Goal: Transaction & Acquisition: Book appointment/travel/reservation

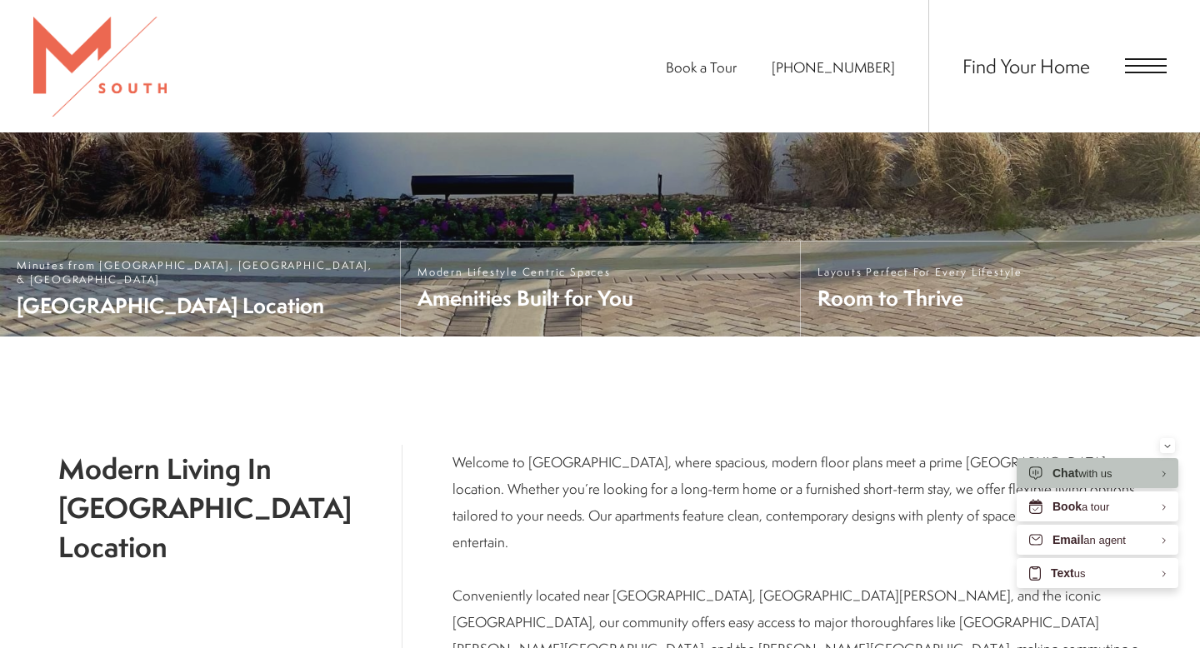
scroll to position [541, 0]
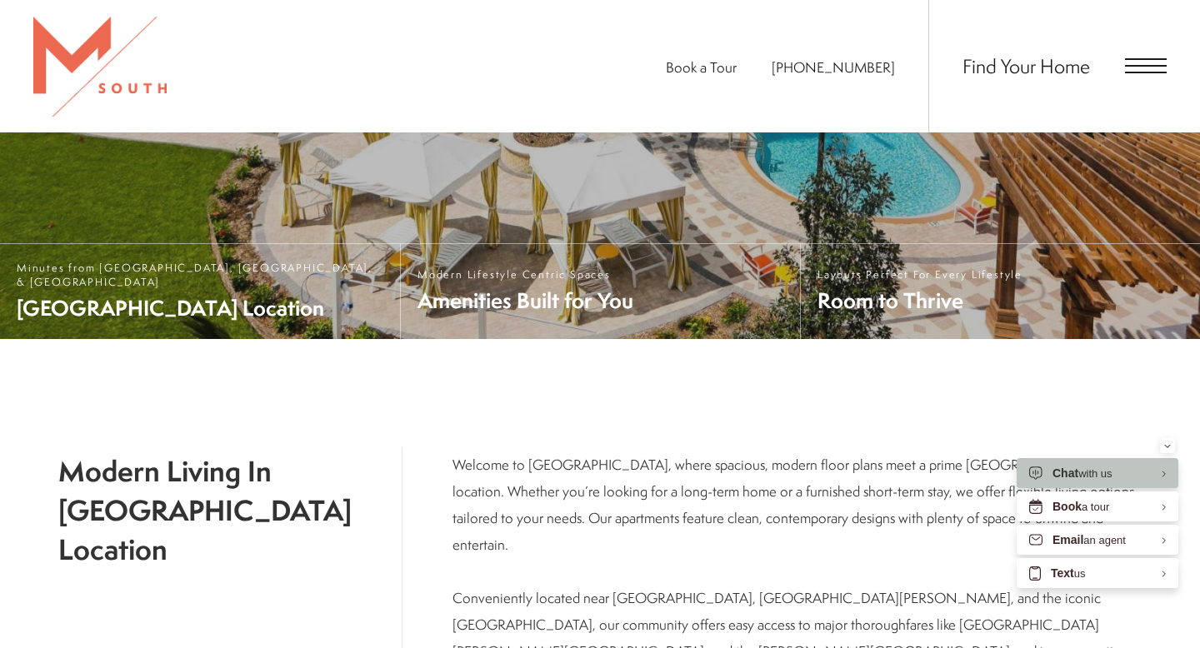
click at [1153, 66] on span "Open Menu" at bounding box center [1146, 66] width 42 height 2
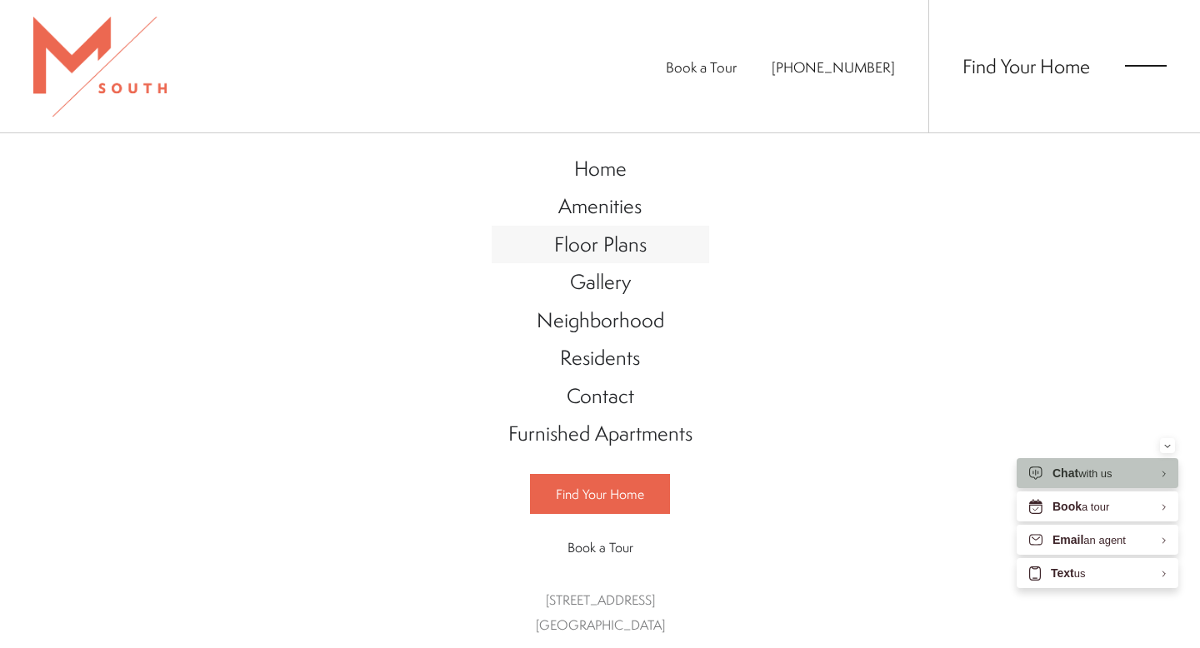
click at [593, 252] on span "Floor Plans" at bounding box center [600, 244] width 93 height 28
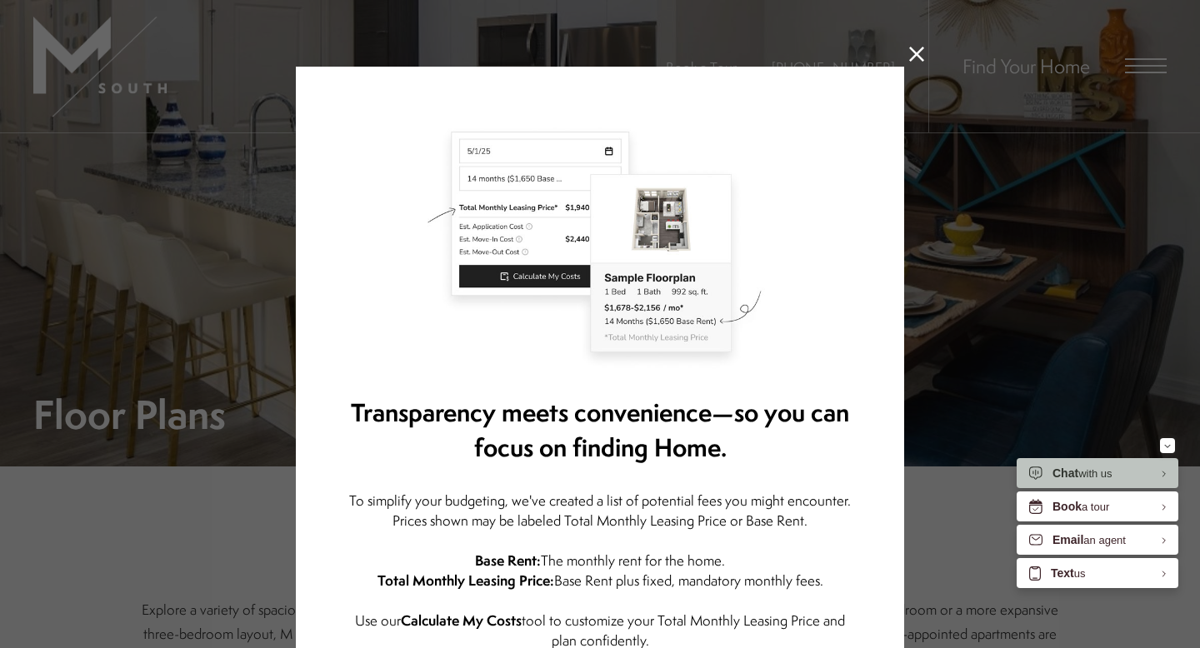
click at [918, 54] on icon at bounding box center [916, 54] width 15 height 15
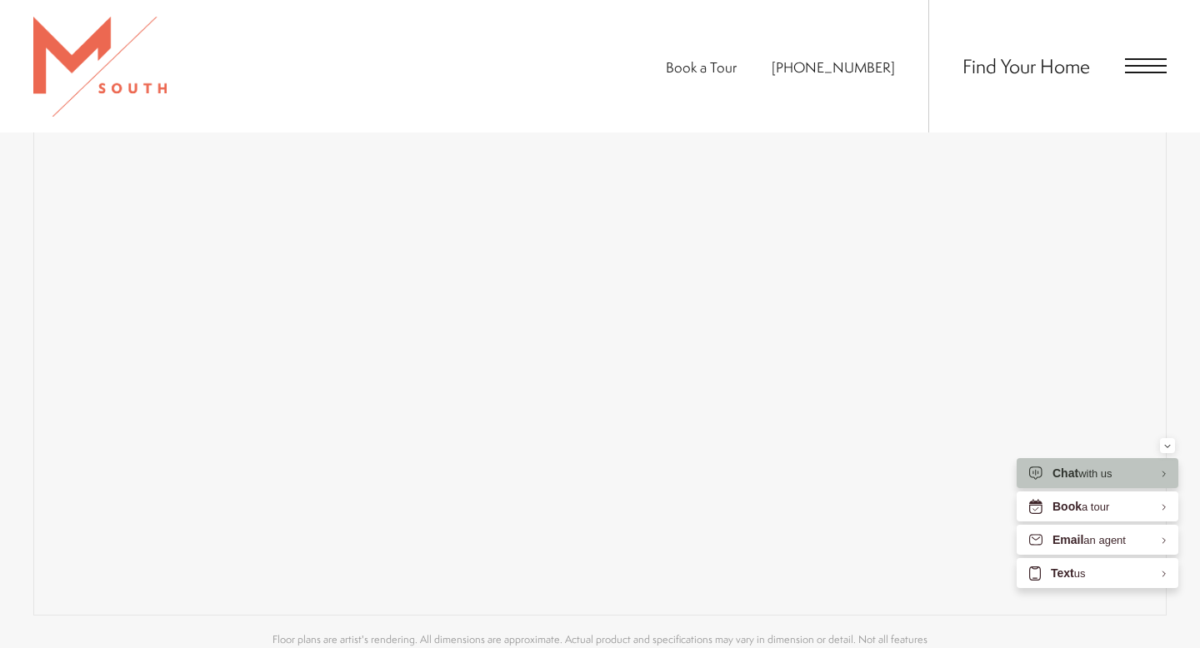
scroll to position [1283, 0]
click at [1168, 443] on div "Minimize" at bounding box center [1167, 445] width 7 height 15
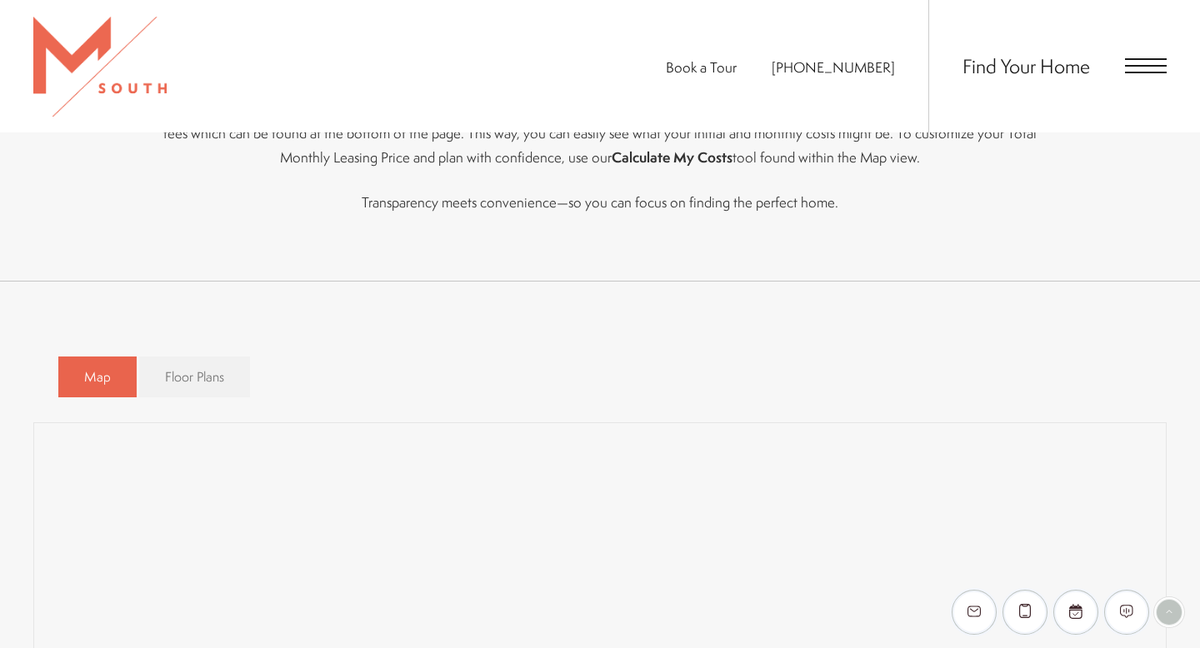
scroll to position [862, 0]
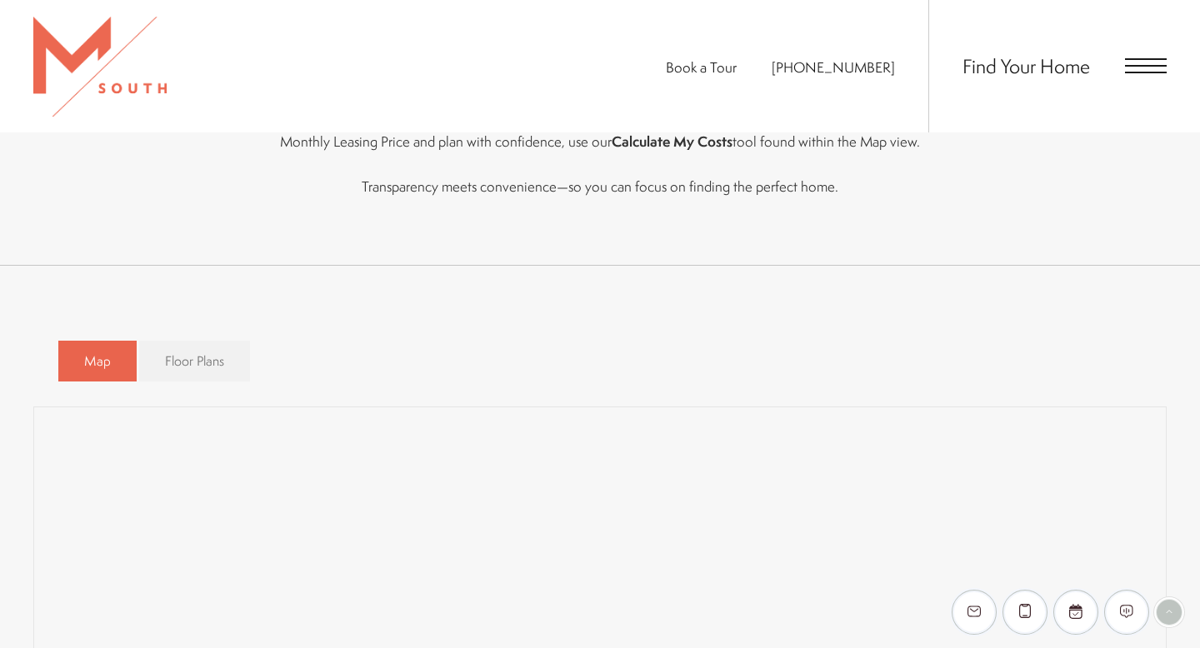
click at [193, 364] on span "Floor Plans" at bounding box center [194, 361] width 59 height 19
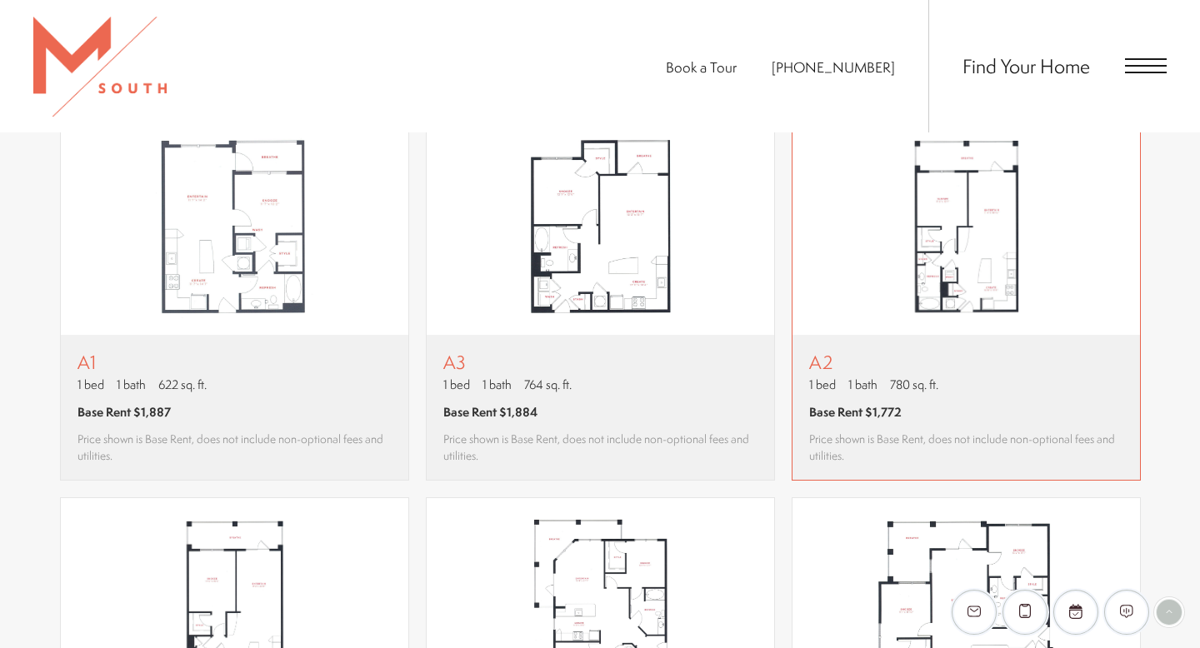
scroll to position [1151, 0]
click at [938, 418] on span "Base Rent $1,772" at bounding box center [966, 413] width 314 height 18
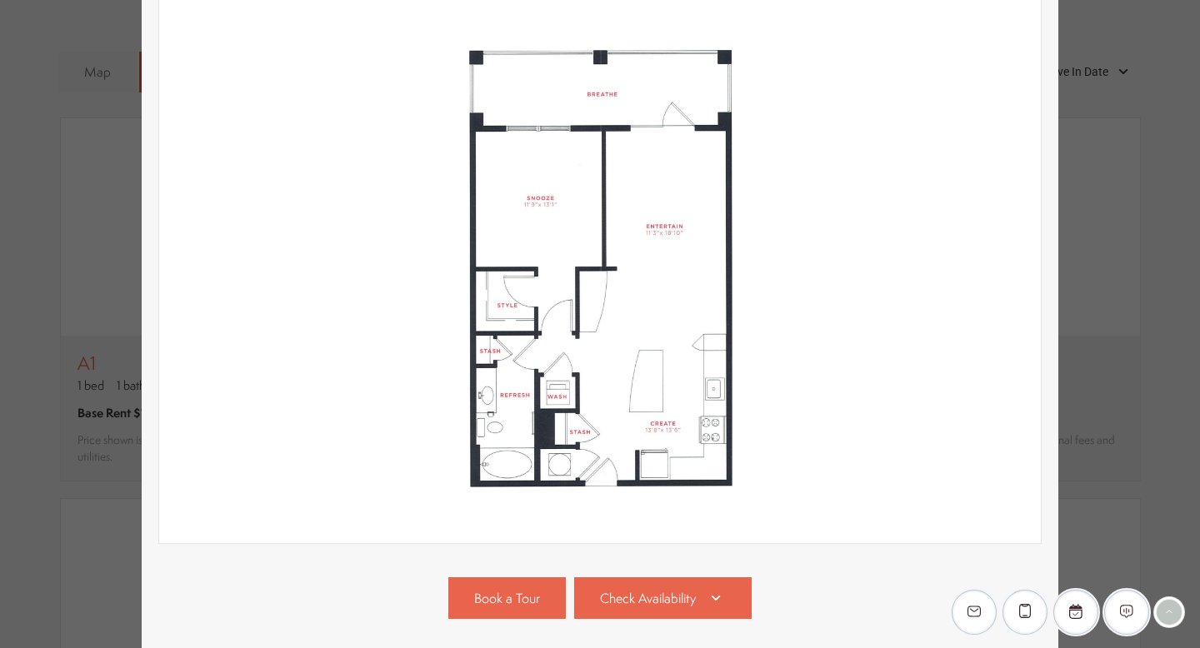
scroll to position [190, 0]
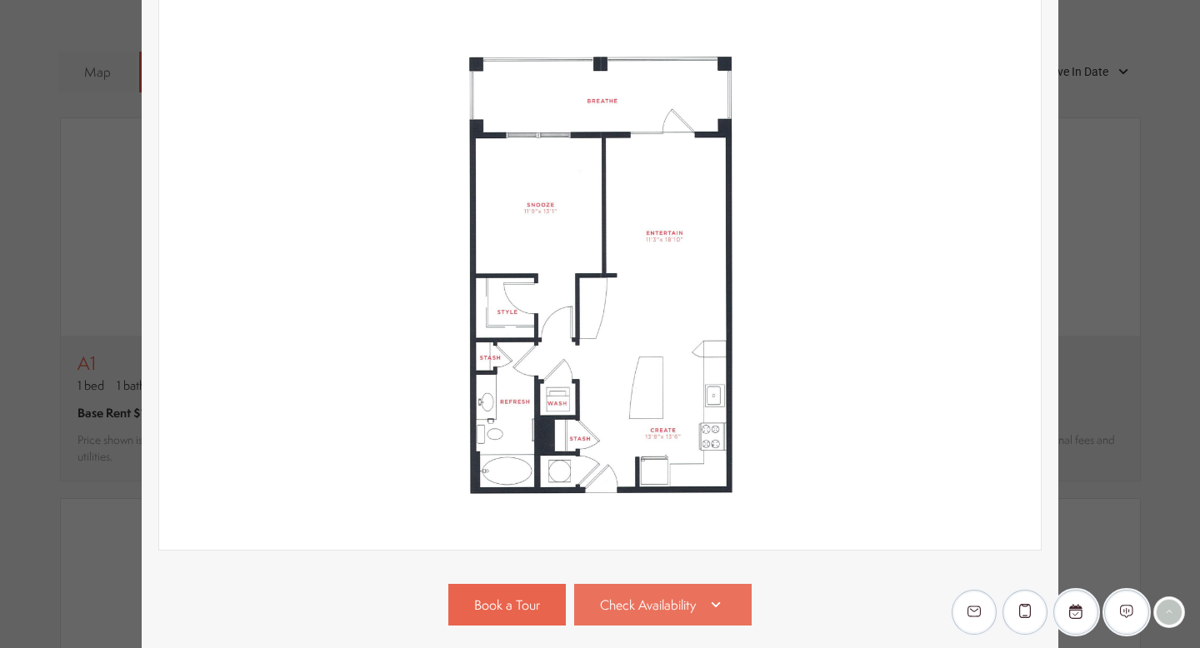
click at [685, 593] on link "Check Availability" at bounding box center [663, 605] width 178 height 42
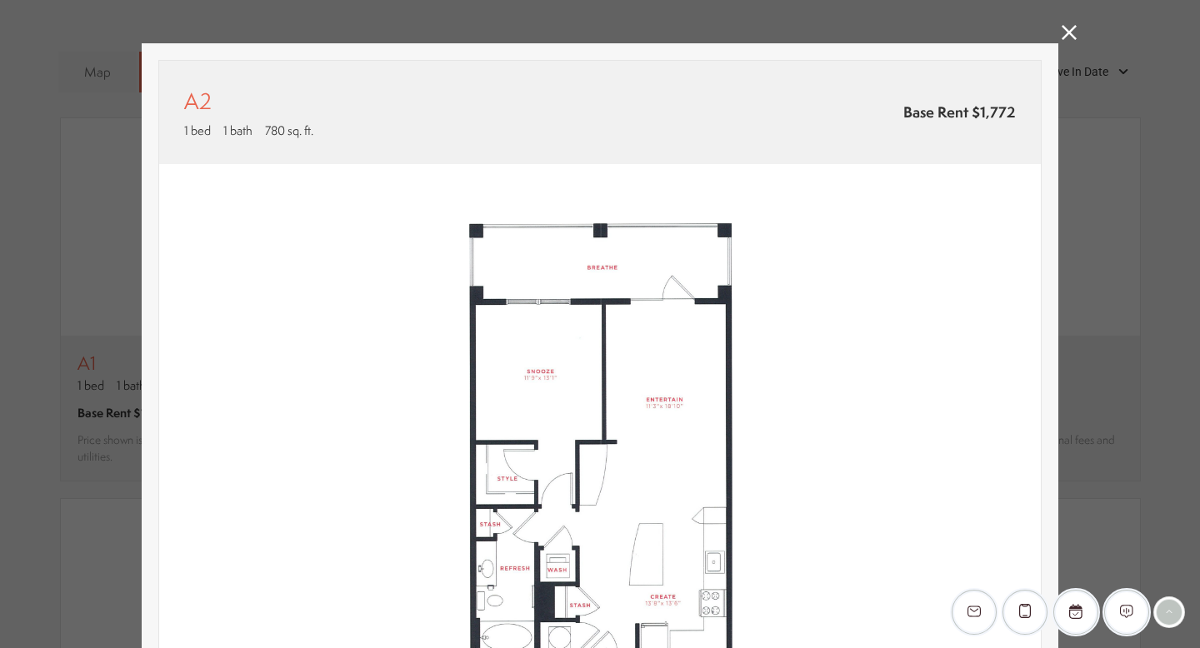
scroll to position [0, 0]
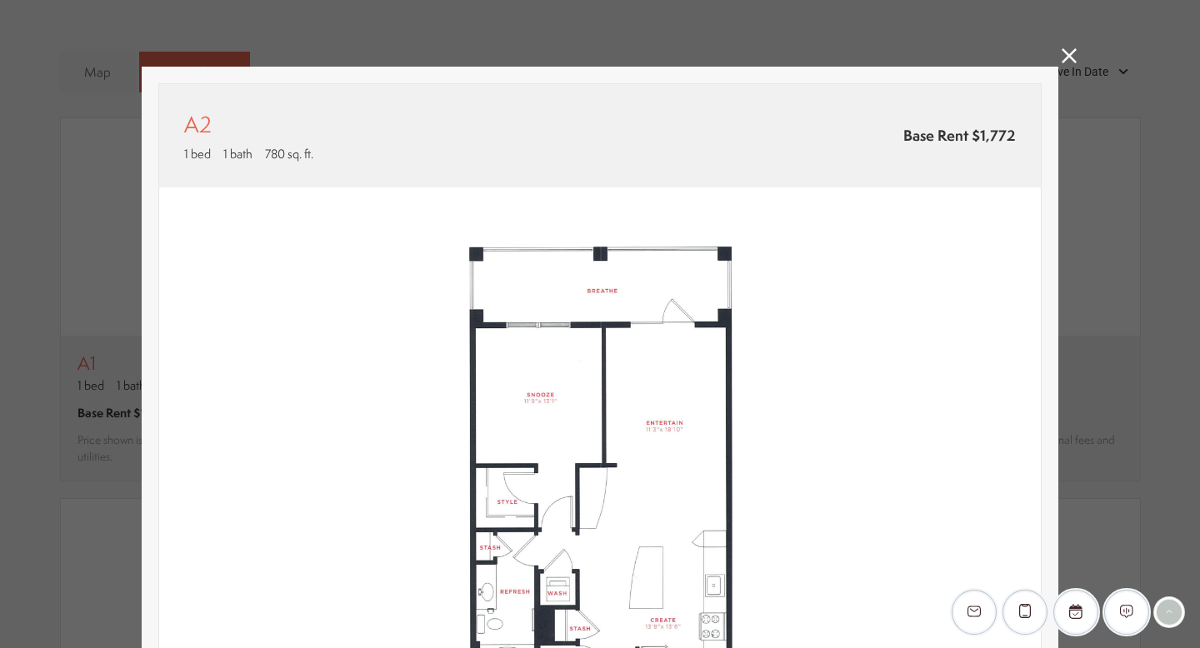
click at [1068, 54] on icon at bounding box center [1069, 55] width 15 height 15
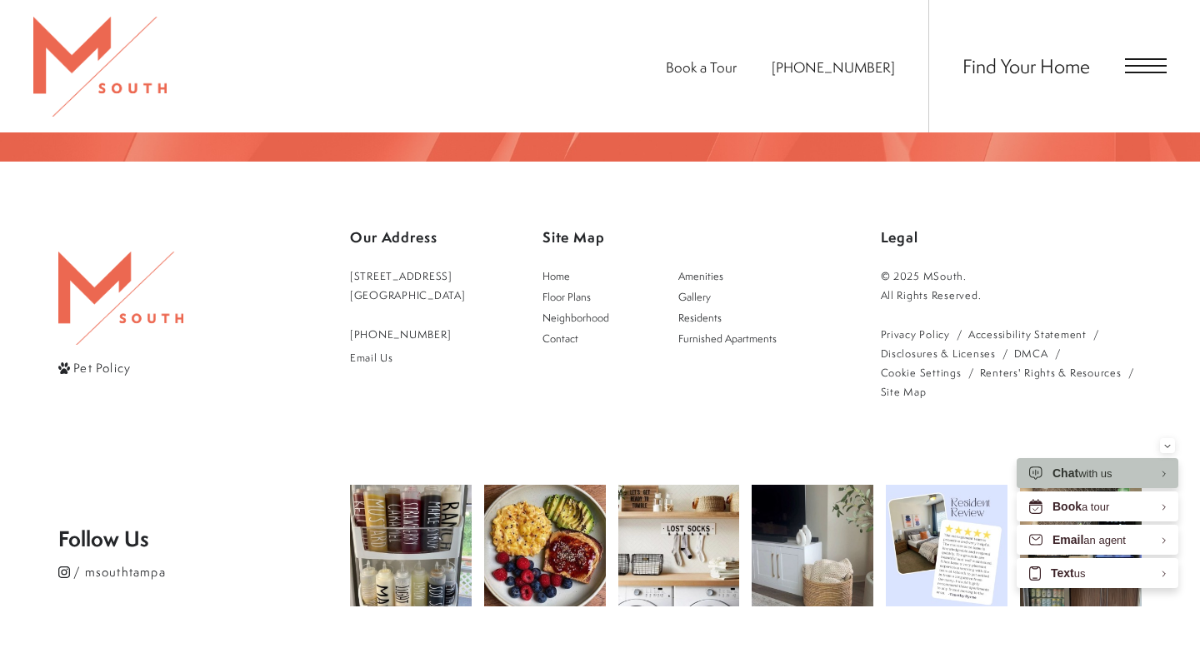
scroll to position [2976, 0]
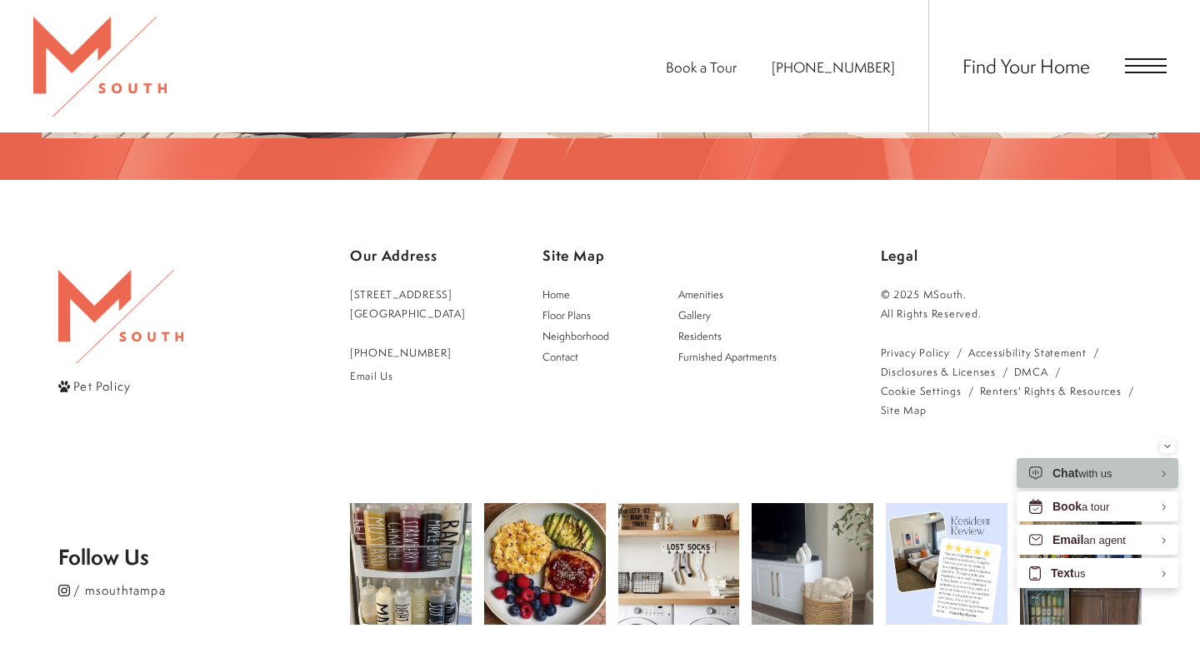
drag, startPoint x: 475, startPoint y: 225, endPoint x: 730, endPoint y: 0, distance: 340.1
